Goal: Communication & Community: Answer question/provide support

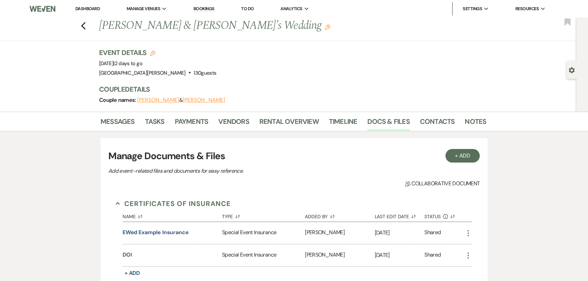
click at [90, 11] on link "Dashboard" at bounding box center [87, 9] width 24 height 6
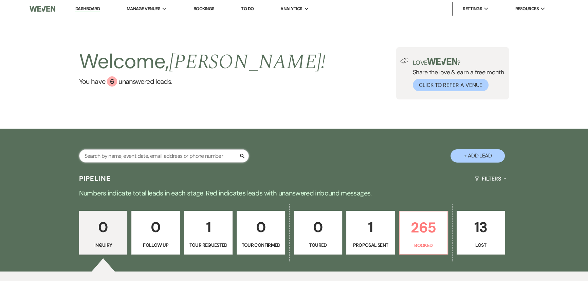
click at [179, 161] on input "text" at bounding box center [164, 155] width 170 height 13
type input "slagle"
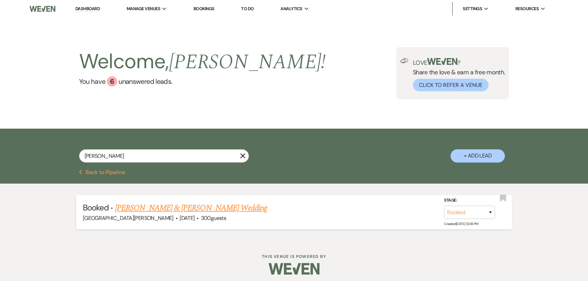
click at [177, 209] on link "Caitlyn Iannelli & Patrick Slagle's Wedding" at bounding box center [191, 208] width 152 height 12
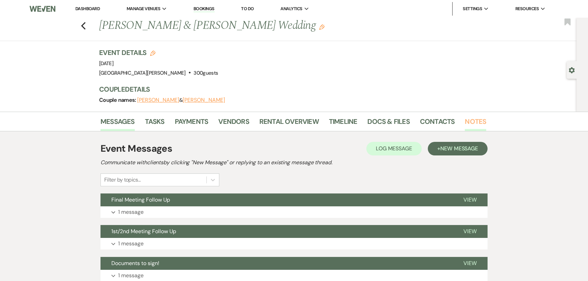
click at [474, 122] on link "Notes" at bounding box center [475, 123] width 21 height 15
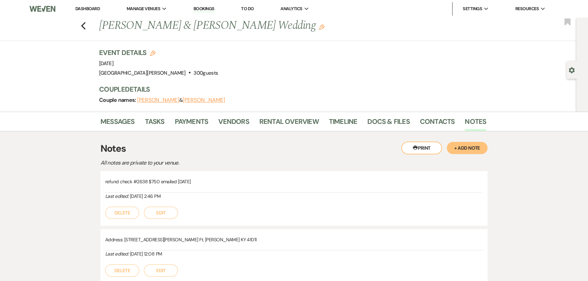
click at [469, 149] on button "+ Add Note" at bounding box center [467, 148] width 41 height 12
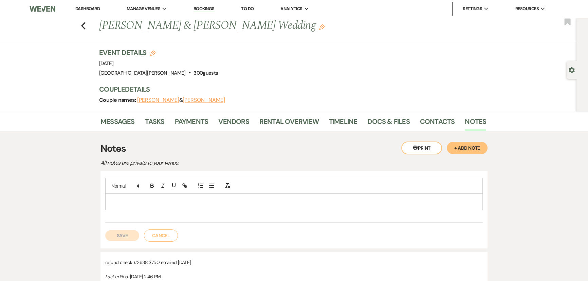
click at [215, 202] on p at bounding box center [294, 201] width 366 height 7
click at [117, 232] on button "Save" at bounding box center [122, 235] width 34 height 11
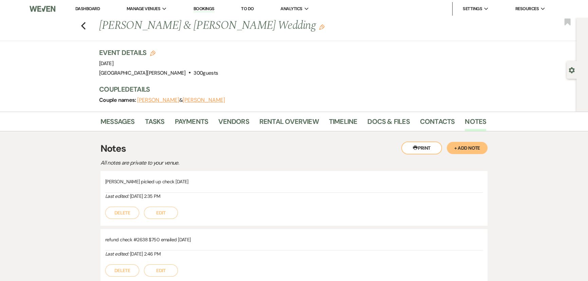
click at [132, 242] on div "refund check #2638 $750 emailed 9/11/25 Last edited: Sep 11, 2025, 2:46 PM Dele…" at bounding box center [293, 256] width 387 height 54
click at [86, 10] on link "Dashboard" at bounding box center [87, 9] width 24 height 6
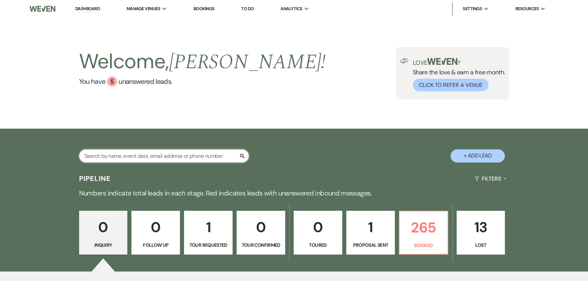
click at [189, 156] on input "text" at bounding box center [164, 155] width 170 height 13
type input "banks"
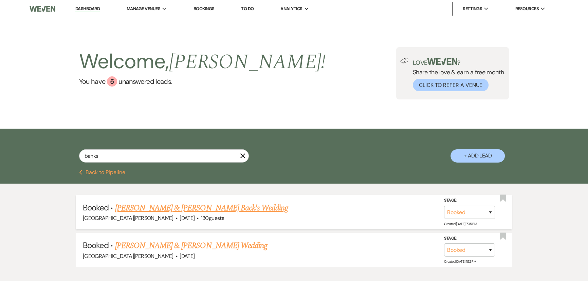
click at [180, 204] on link "Kayla Banks & Lane Back's Wedding" at bounding box center [201, 208] width 173 height 12
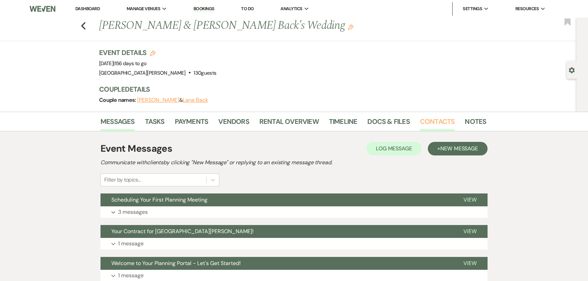
click at [433, 121] on link "Contacts" at bounding box center [437, 123] width 35 height 15
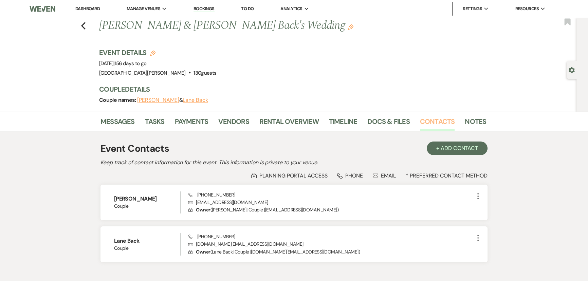
scroll to position [31, 0]
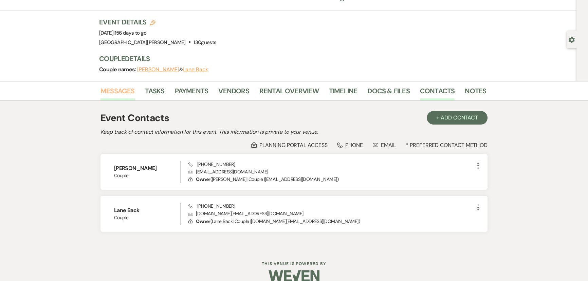
click at [115, 94] on link "Messages" at bounding box center [117, 93] width 34 height 15
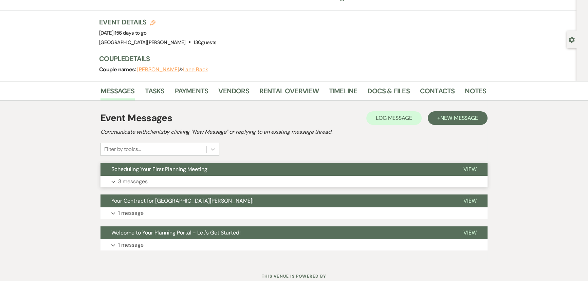
click at [120, 173] on button "Scheduling Your First Planning Meeting" at bounding box center [276, 169] width 352 height 13
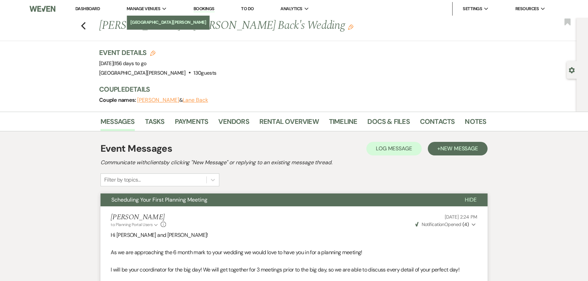
click at [146, 21] on li "[GEOGRAPHIC_DATA][PERSON_NAME]" at bounding box center [168, 22] width 76 height 7
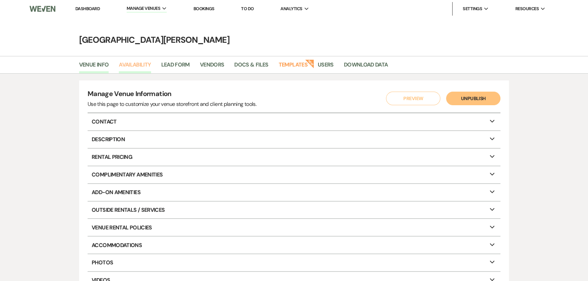
click at [132, 61] on link "Availability" at bounding box center [135, 66] width 32 height 13
select select "3"
select select "2026"
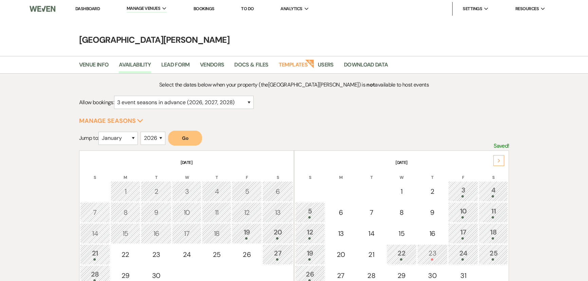
click at [125, 146] on div "January February March April May June July August September October November De…" at bounding box center [117, 141] width 39 height 19
click at [124, 143] on select "January February March April May June July August September October November De…" at bounding box center [117, 138] width 39 height 13
click at [100, 132] on select "January February March April May June July August September October November De…" at bounding box center [117, 138] width 39 height 13
drag, startPoint x: 125, startPoint y: 136, endPoint x: 126, endPoint y: 143, distance: 6.7
click at [125, 136] on select "January February March April May June July August September October November De…" at bounding box center [117, 138] width 39 height 13
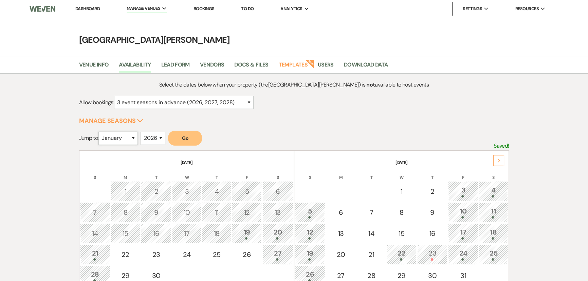
select select "2"
click at [100, 132] on select "January February March April May June July August September October November De…" at bounding box center [117, 138] width 39 height 13
click at [190, 138] on button "Go" at bounding box center [185, 138] width 34 height 15
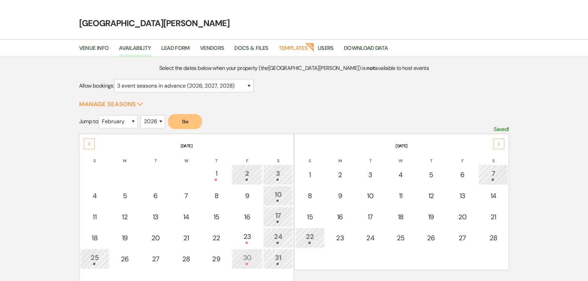
scroll to position [31, 0]
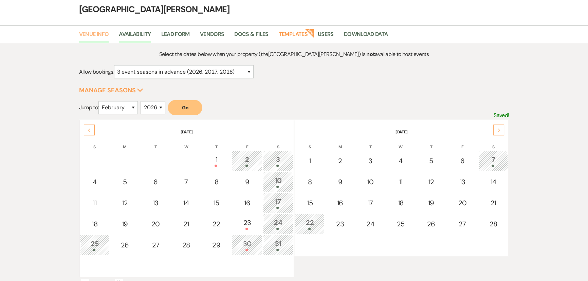
click at [92, 38] on link "Venue Info" at bounding box center [94, 36] width 30 height 13
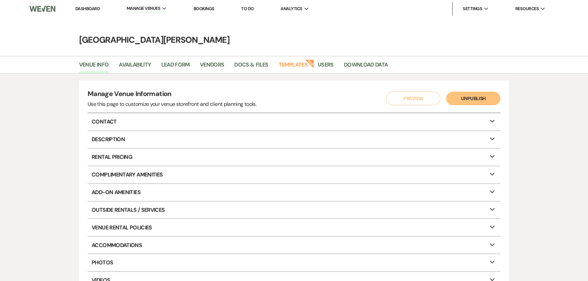
click at [84, 7] on link "Dashboard" at bounding box center [87, 9] width 24 height 6
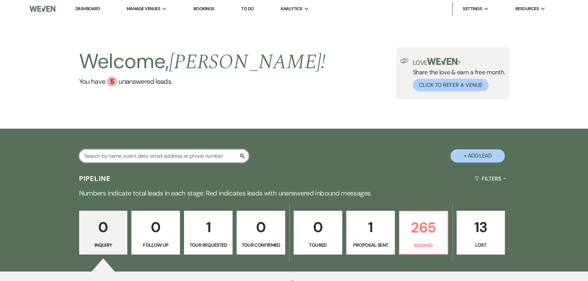
click at [194, 156] on input "text" at bounding box center [164, 155] width 170 height 13
type input "banks"
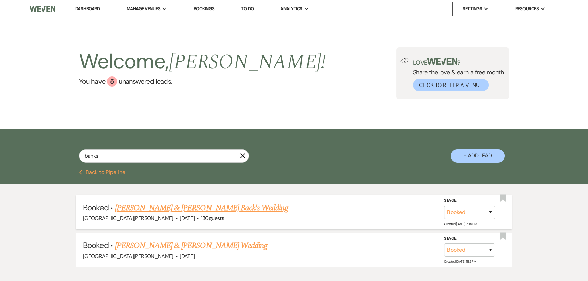
click at [176, 207] on link "Kayla Banks & Lane Back's Wedding" at bounding box center [201, 208] width 173 height 12
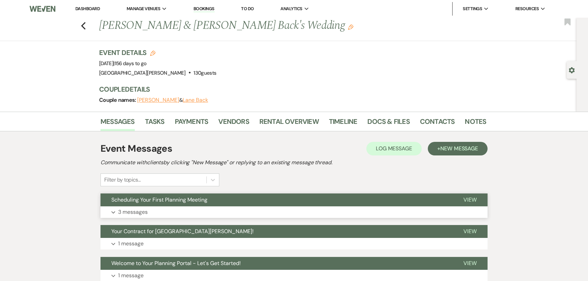
click at [141, 210] on p "3 messages" at bounding box center [133, 212] width 30 height 9
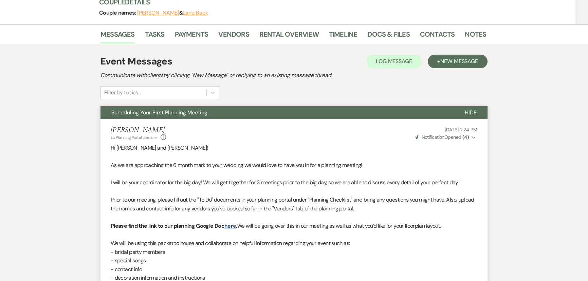
scroll to position [92, 0]
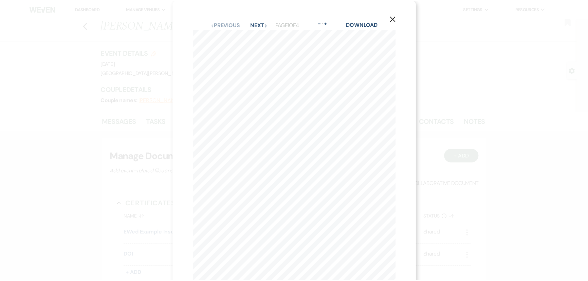
scroll to position [555, 0]
click at [91, 42] on div "X Previous Previous Next Next Page 1 of 4 - Zoom + Download Page 1 of 4 937-296…" at bounding box center [296, 140] width 592 height 281
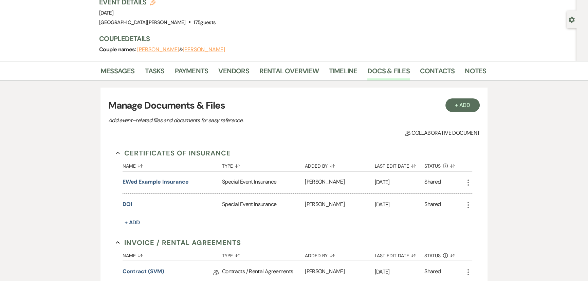
scroll to position [0, 0]
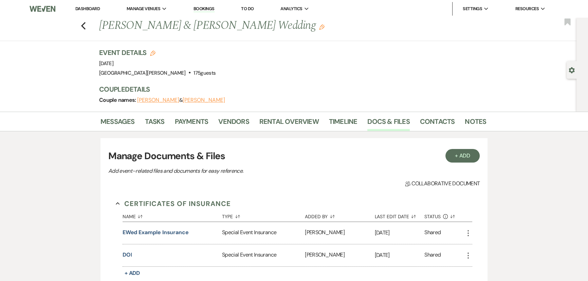
click at [84, 7] on link "Dashboard" at bounding box center [87, 9] width 24 height 6
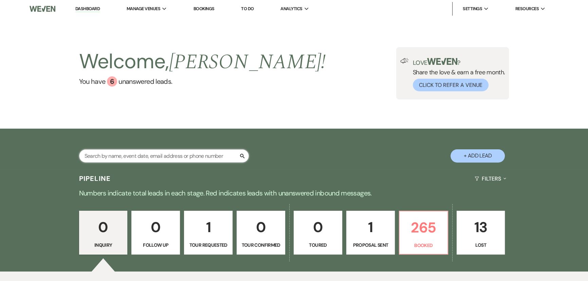
click at [157, 158] on input "text" at bounding box center [164, 155] width 170 height 13
type input "banks"
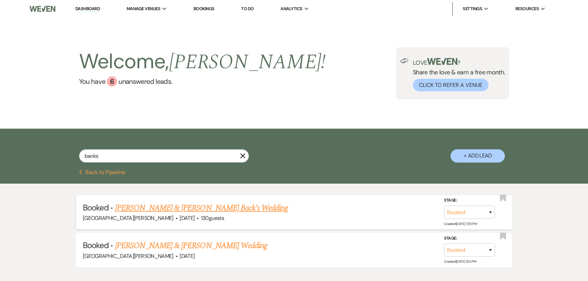
click at [178, 209] on link "Kayla Banks & Lane Back's Wedding" at bounding box center [201, 208] width 173 height 12
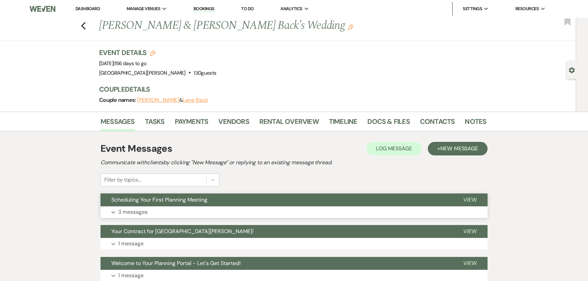
click at [172, 207] on button "Expand 3 messages" at bounding box center [293, 212] width 387 height 12
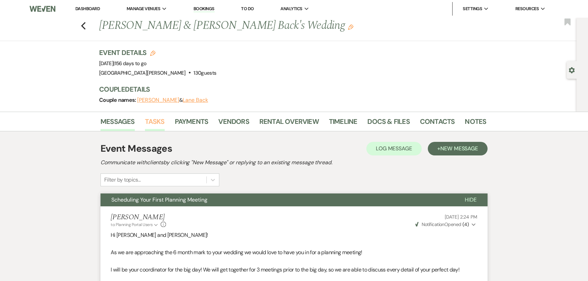
click at [153, 123] on link "Tasks" at bounding box center [155, 123] width 20 height 15
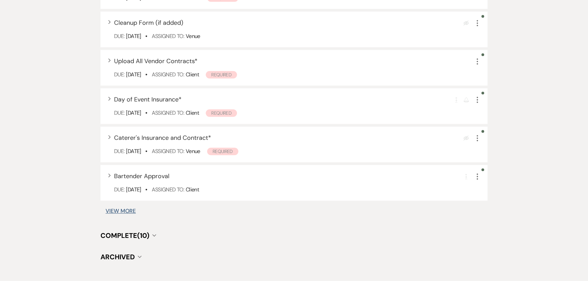
scroll to position [564, 0]
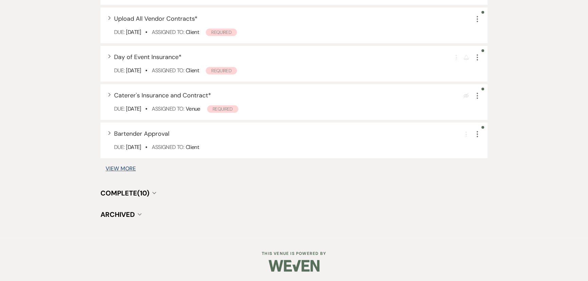
click at [126, 189] on span "Complete (10)" at bounding box center [124, 193] width 49 height 9
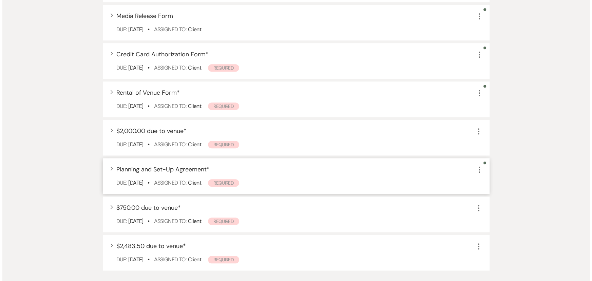
scroll to position [895, 0]
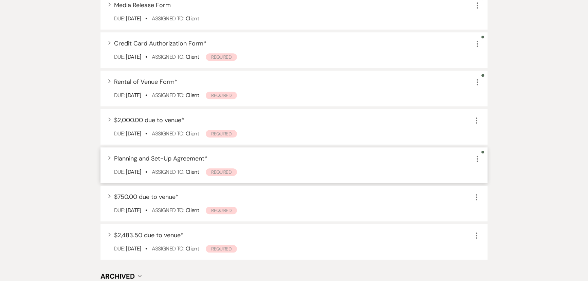
click at [142, 154] on span "Planning and Set-Up Agreement *" at bounding box center [160, 158] width 93 height 8
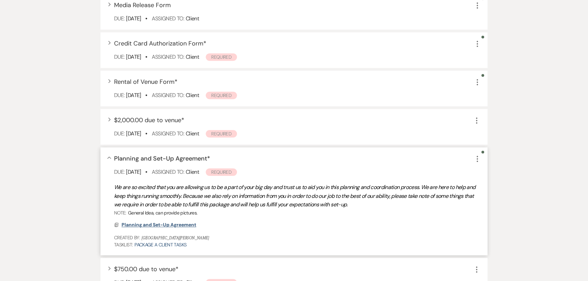
click at [150, 222] on span "Planning and Set-Up Agreement" at bounding box center [158, 225] width 75 height 6
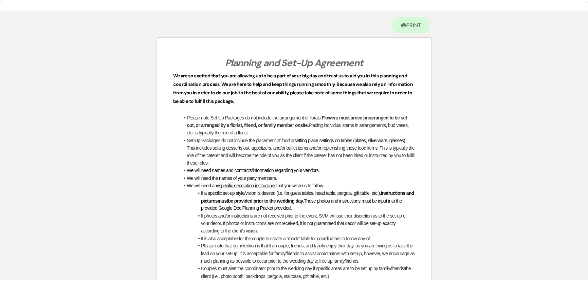
scroll to position [0, 0]
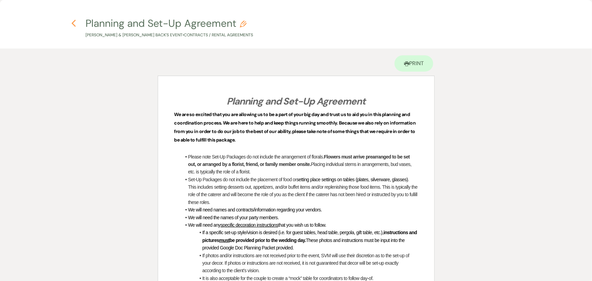
click at [72, 22] on icon "Previous" at bounding box center [73, 23] width 5 height 8
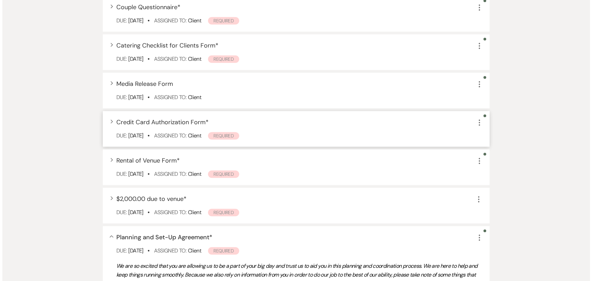
scroll to position [802, 0]
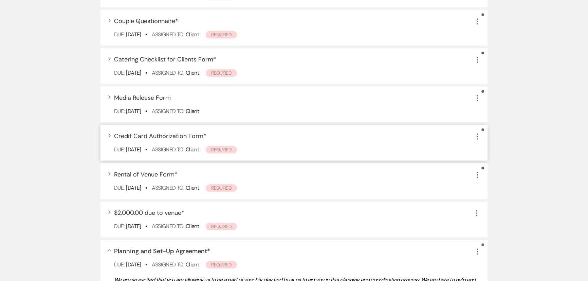
click at [160, 136] on span "Credit Card Authorization Form *" at bounding box center [160, 136] width 92 height 8
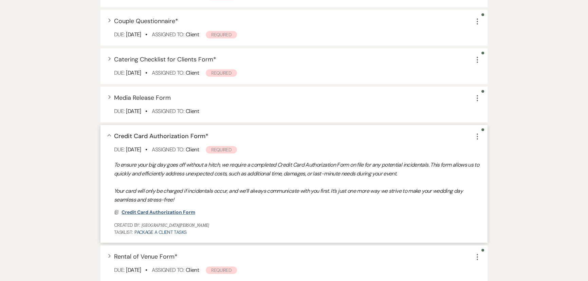
click at [183, 212] on span "Credit Card Authorization Form" at bounding box center [158, 212] width 74 height 6
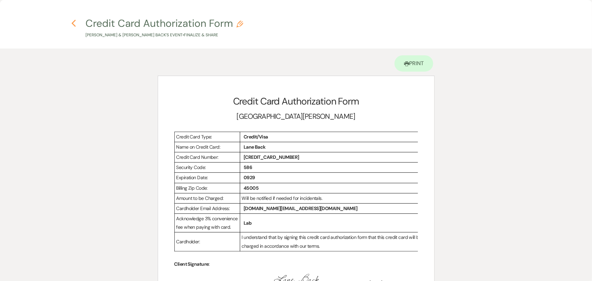
click at [76, 23] on icon "Previous" at bounding box center [73, 23] width 5 height 8
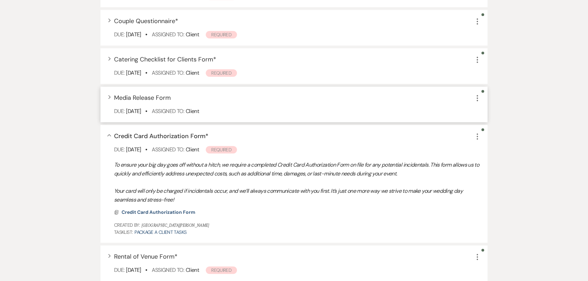
click at [135, 96] on span "Media Release Form" at bounding box center [142, 98] width 57 height 8
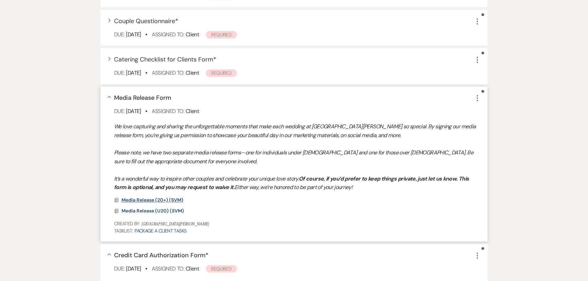
click at [171, 200] on span "Media Release (20+) (SVM)" at bounding box center [152, 200] width 62 height 6
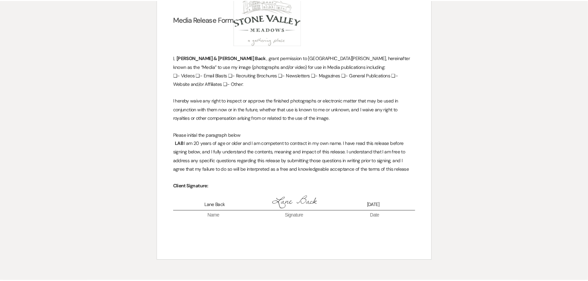
scroll to position [0, 0]
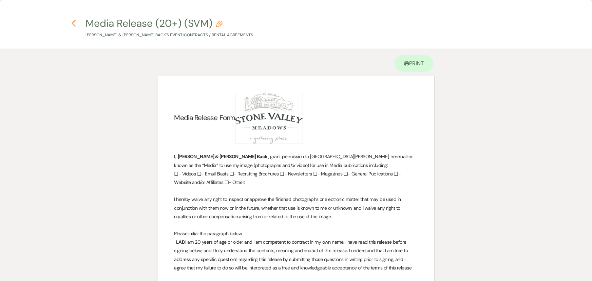
click at [74, 23] on icon "Previous" at bounding box center [73, 23] width 5 height 8
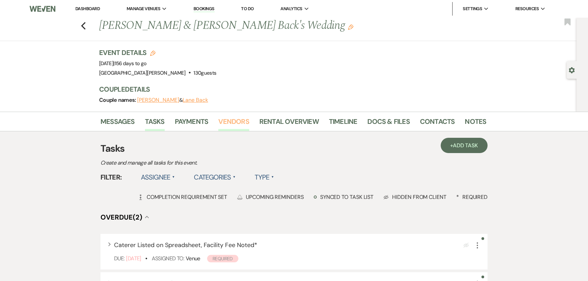
click at [241, 123] on link "Vendors" at bounding box center [233, 123] width 31 height 15
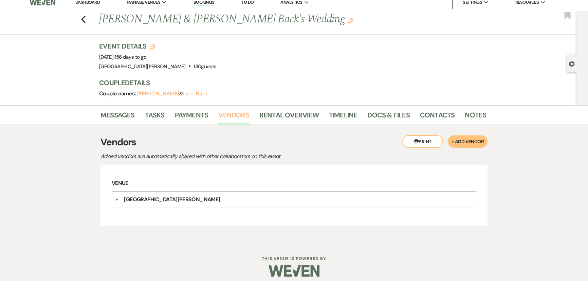
scroll to position [12, 0]
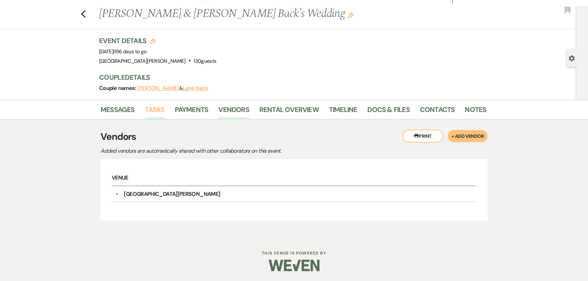
click at [149, 109] on link "Tasks" at bounding box center [155, 111] width 20 height 15
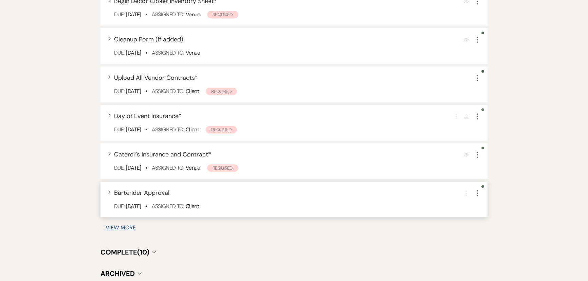
scroll to position [564, 0]
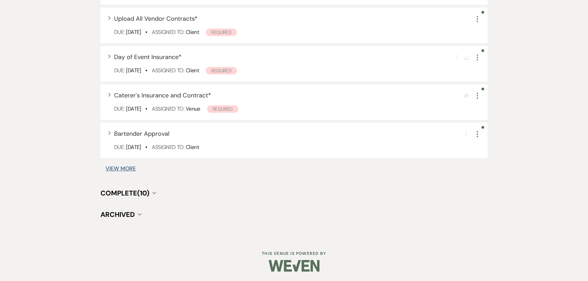
click at [144, 193] on span "Complete (10)" at bounding box center [124, 193] width 49 height 9
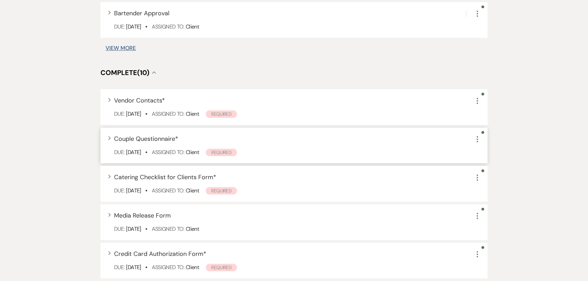
scroll to position [687, 0]
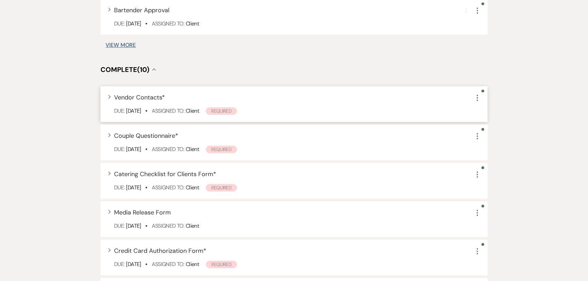
click at [146, 99] on span "Vendor Contacts *" at bounding box center [139, 97] width 51 height 8
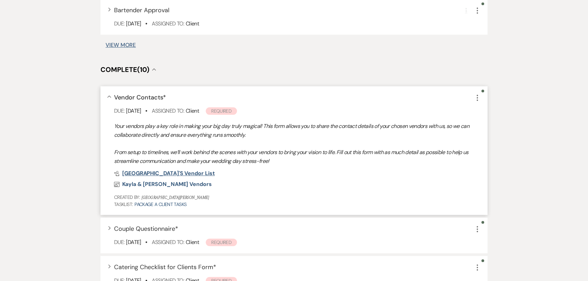
click at [171, 172] on span "Stone Valley Meadows's Vendor List" at bounding box center [168, 173] width 93 height 7
click at [155, 182] on span "Kayla & Lane's Vendors" at bounding box center [167, 184] width 90 height 7
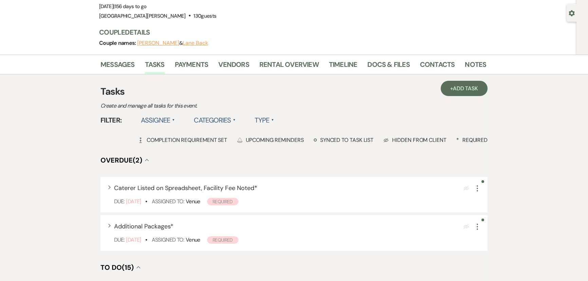
scroll to position [8, 0]
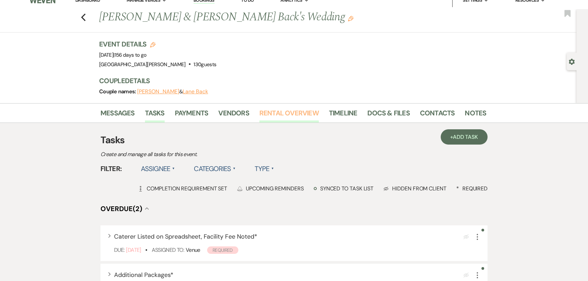
click at [279, 117] on link "Rental Overview" at bounding box center [288, 115] width 59 height 15
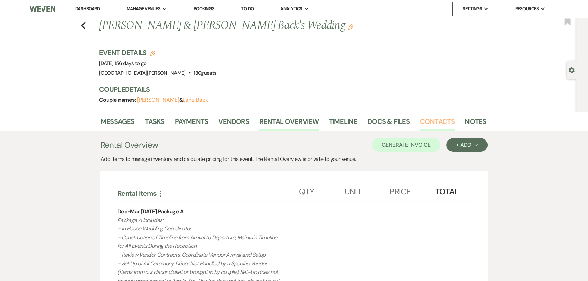
click at [427, 119] on link "Contacts" at bounding box center [437, 123] width 35 height 15
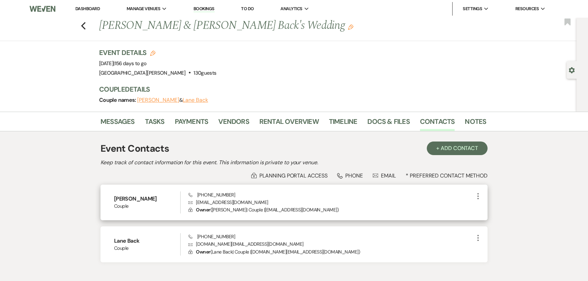
click at [225, 202] on p "Envelope kaylamichelle246@gmail.com" at bounding box center [330, 202] width 285 height 7
copy p "kaylamichelle246@gmail.com"
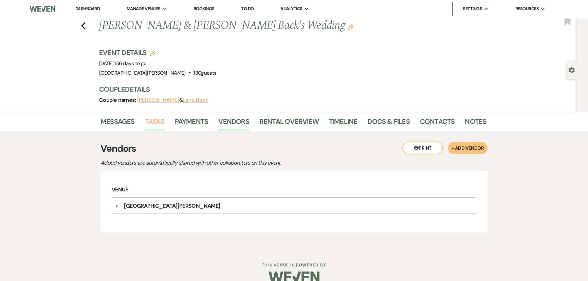
click at [157, 116] on link "Tasks" at bounding box center [155, 123] width 20 height 15
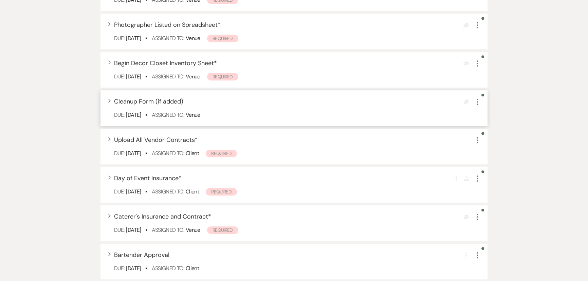
scroll to position [564, 0]
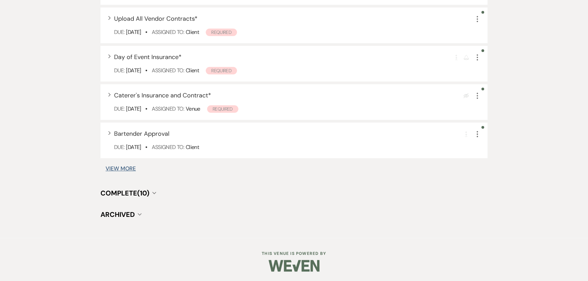
click at [135, 189] on span "Complete (10)" at bounding box center [124, 193] width 49 height 9
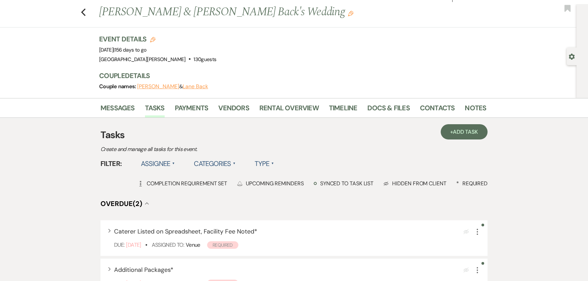
scroll to position [0, 0]
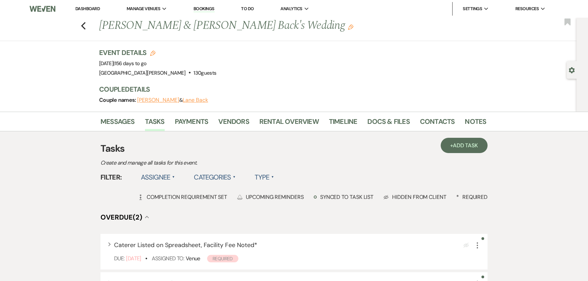
drag, startPoint x: 82, startPoint y: 8, endPoint x: 85, endPoint y: 13, distance: 5.6
click at [82, 8] on link "Dashboard" at bounding box center [87, 9] width 24 height 6
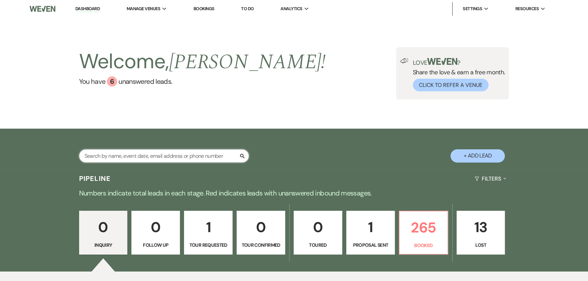
click at [178, 150] on input "text" at bounding box center [164, 155] width 170 height 13
type input "miller"
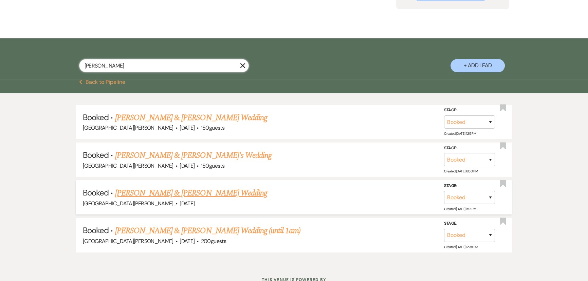
scroll to position [92, 0]
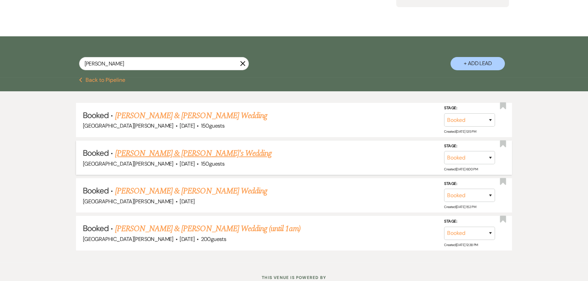
click at [195, 155] on link "Kailee Miller & Austen Pomerene's Wedding" at bounding box center [193, 153] width 157 height 12
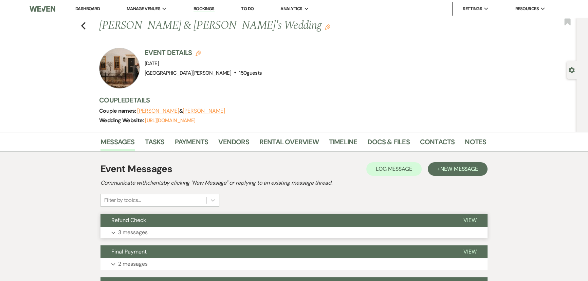
click at [162, 230] on button "Expand 3 messages" at bounding box center [293, 233] width 387 height 12
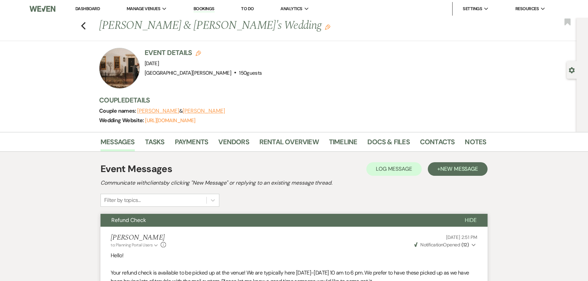
click at [88, 11] on link "Dashboard" at bounding box center [87, 9] width 24 height 6
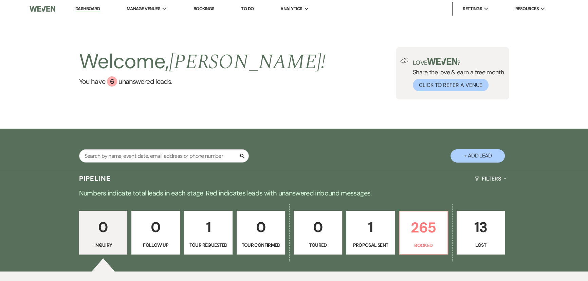
click at [130, 149] on div "Search + Add Lead" at bounding box center [294, 150] width 489 height 36
click at [133, 154] on input "text" at bounding box center [164, 155] width 170 height 13
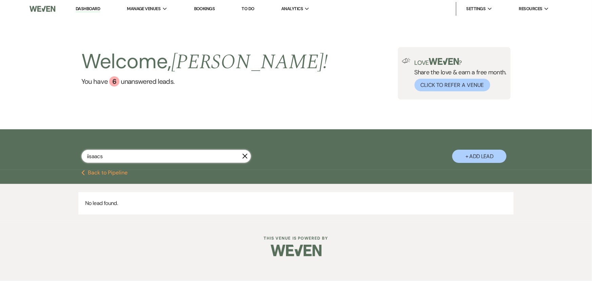
click at [133, 154] on input "iisaacs" at bounding box center [166, 156] width 170 height 13
type input "isaacs"
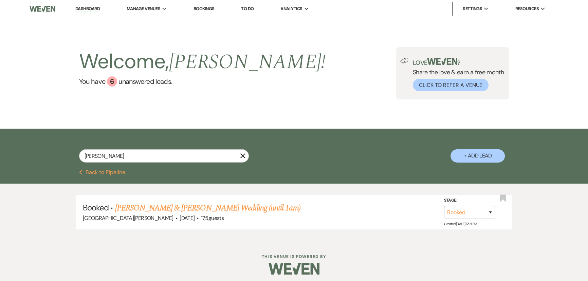
drag, startPoint x: 169, startPoint y: 202, endPoint x: 170, endPoint y: 211, distance: 9.9
click at [169, 202] on link "Grace Isaacs & Max Urban's Wedding (until 1am)" at bounding box center [207, 208] width 185 height 12
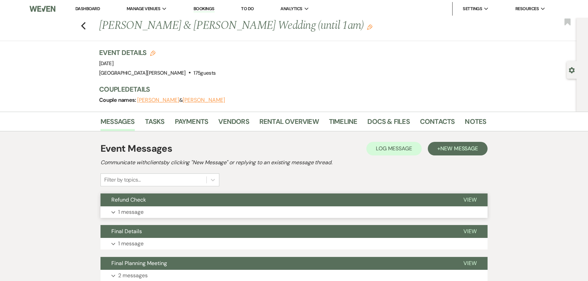
click at [158, 215] on button "Expand 1 message" at bounding box center [293, 212] width 387 height 12
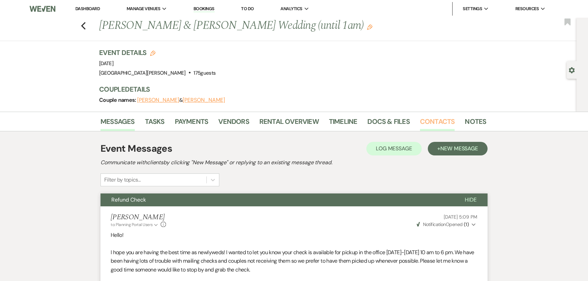
click at [439, 120] on link "Contacts" at bounding box center [437, 123] width 35 height 15
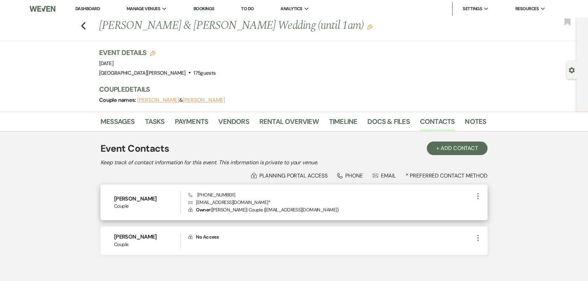
click at [213, 200] on p "Envelope isaacsgrace1@gmail.com *" at bounding box center [330, 202] width 285 height 7
copy p "isaacsgrace1@gmail.com *"
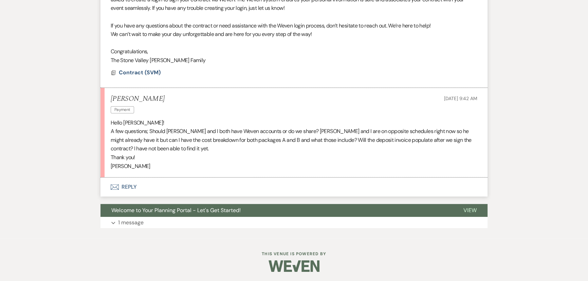
scroll to position [297, 0]
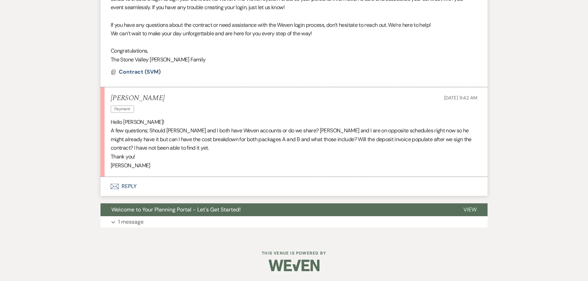
click at [142, 184] on button "Envelope Reply" at bounding box center [293, 186] width 387 height 19
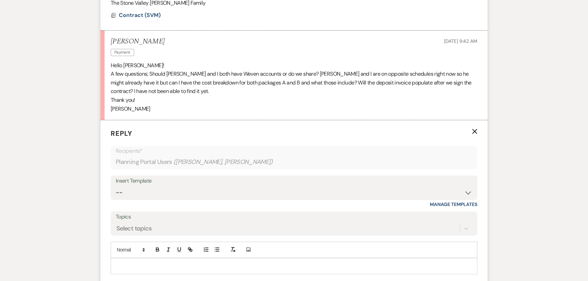
scroll to position [359, 0]
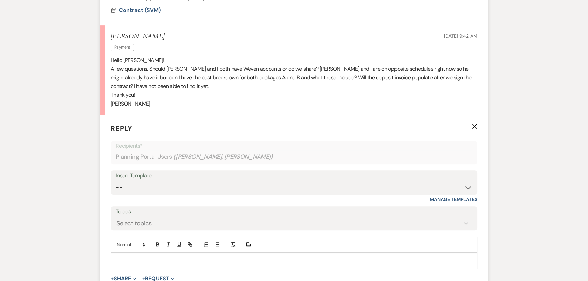
click at [153, 259] on p at bounding box center [294, 260] width 356 height 7
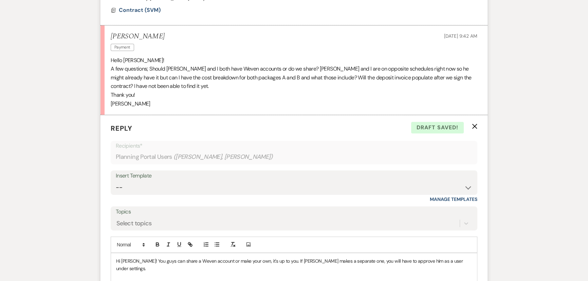
click at [218, 261] on p "Hi [PERSON_NAME]! You guys can share a Weven account or make your own, it's up …" at bounding box center [294, 264] width 356 height 15
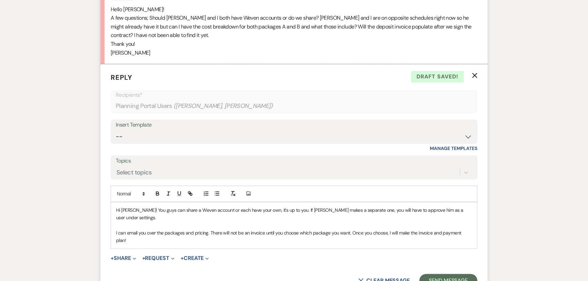
scroll to position [420, 0]
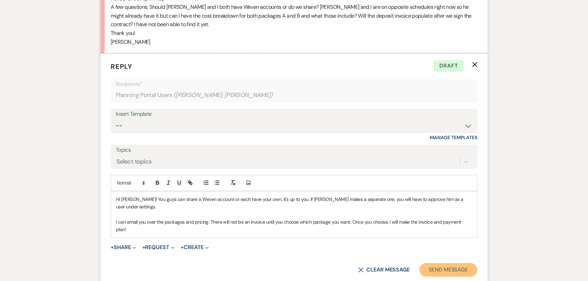
click at [453, 263] on button "Send Message" at bounding box center [448, 270] width 58 height 14
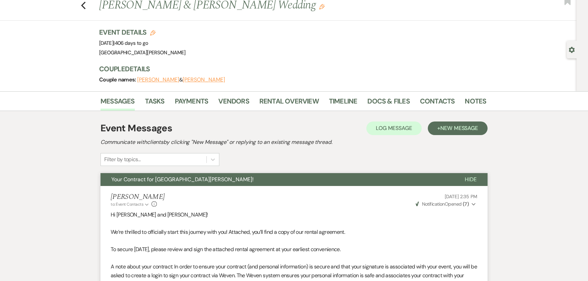
scroll to position [0, 0]
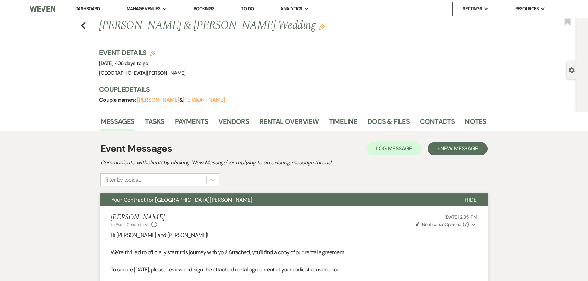
click at [411, 121] on li "Docs & Files" at bounding box center [393, 123] width 52 height 16
click at [433, 118] on link "Contacts" at bounding box center [437, 123] width 35 height 15
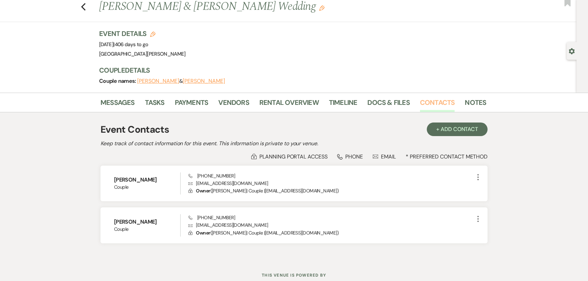
scroll to position [41, 0]
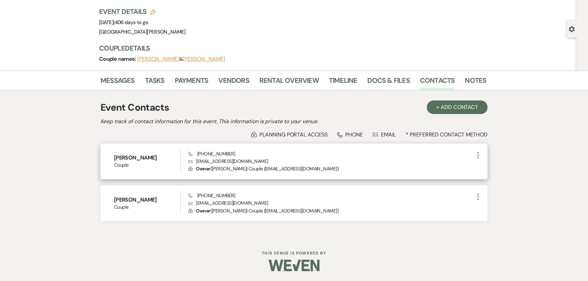
click at [204, 162] on p "Envelope [EMAIL_ADDRESS][DOMAIN_NAME]" at bounding box center [330, 160] width 285 height 7
copy p "[EMAIL_ADDRESS][DOMAIN_NAME]"
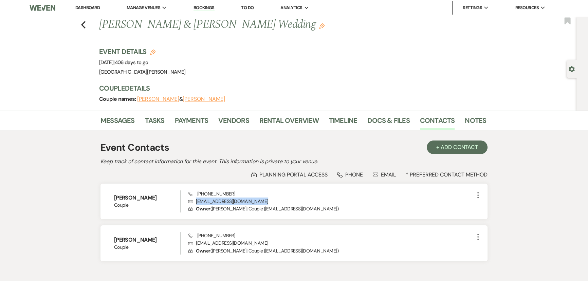
scroll to position [0, 0]
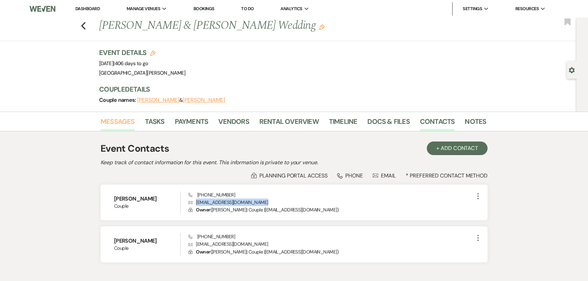
click at [109, 120] on link "Messages" at bounding box center [117, 123] width 34 height 15
